Goal: Transaction & Acquisition: Download file/media

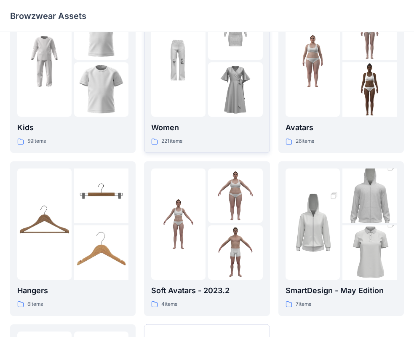
scroll to position [41, 0]
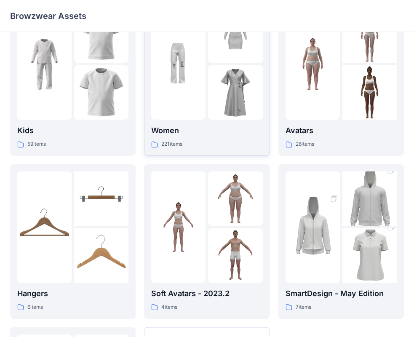
click at [233, 105] on img at bounding box center [235, 92] width 54 height 54
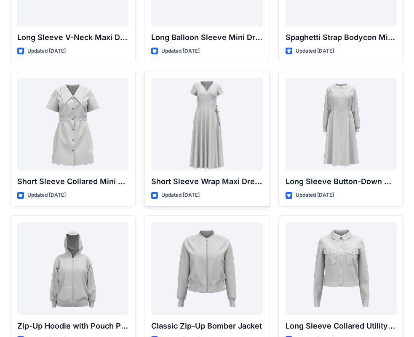
scroll to position [1428, 0]
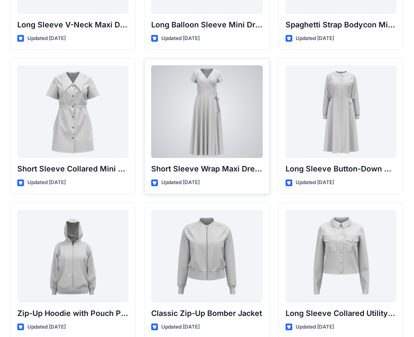
click at [215, 121] on div at bounding box center [206, 111] width 111 height 93
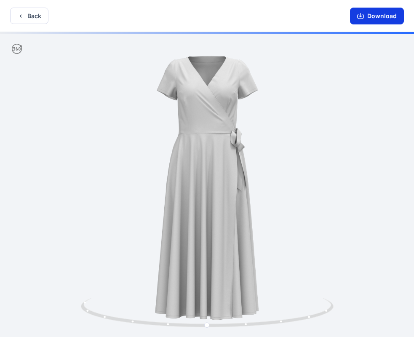
click at [366, 15] on button "Download" at bounding box center [377, 16] width 54 height 17
click at [44, 18] on button "Back" at bounding box center [29, 16] width 38 height 16
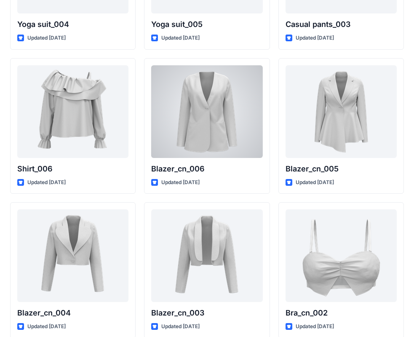
scroll to position [4937, 0]
